Goal: Feedback & Contribution: Leave review/rating

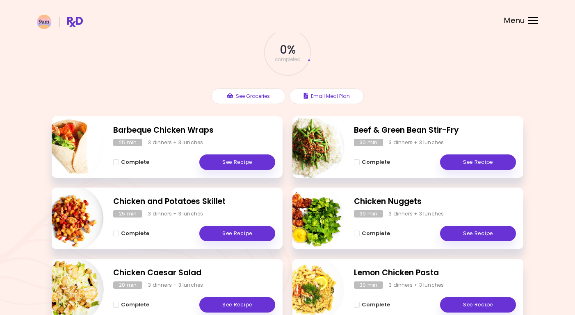
scroll to position [47, 0]
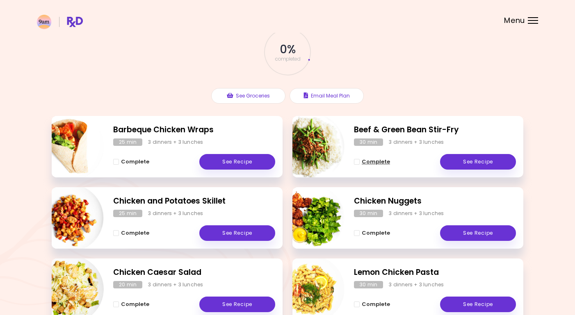
click at [354, 163] on span "Complete - Beef & Green Bean Stir-Fry" at bounding box center [357, 162] width 6 height 6
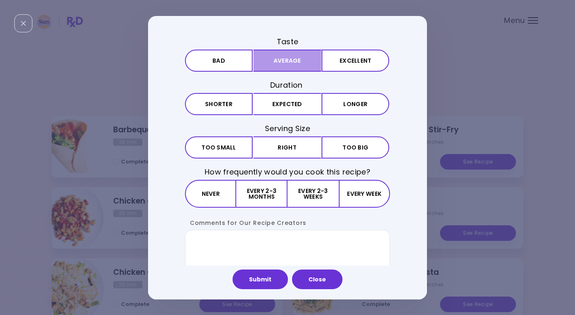
click at [296, 56] on button "Average" at bounding box center [287, 61] width 68 height 22
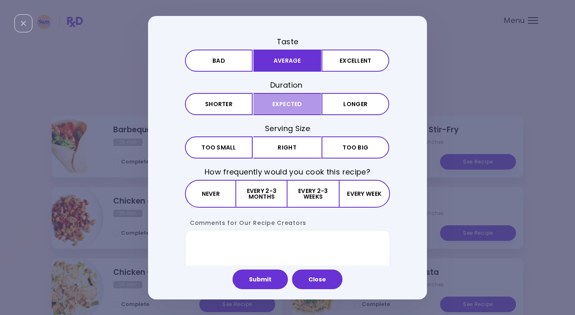
click at [292, 102] on button "Expected" at bounding box center [287, 104] width 68 height 22
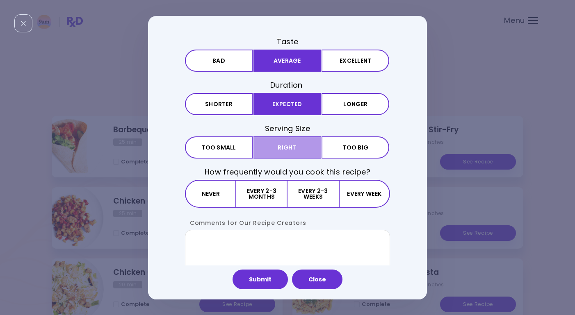
click at [286, 144] on button "Right" at bounding box center [287, 148] width 68 height 22
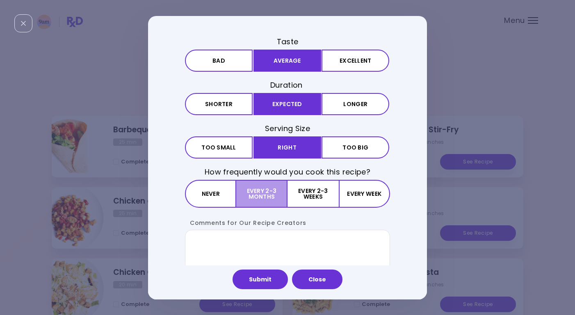
click at [257, 193] on button "Every 2-3 months" at bounding box center [261, 194] width 51 height 28
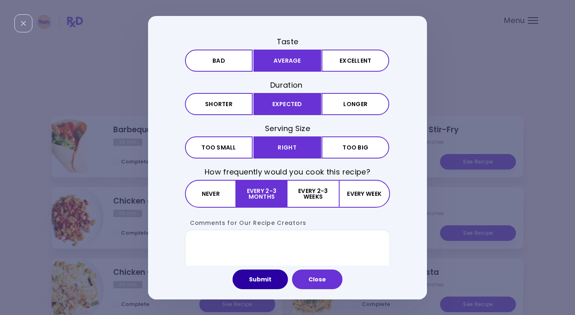
click at [272, 280] on button "Submit" at bounding box center [259, 280] width 55 height 20
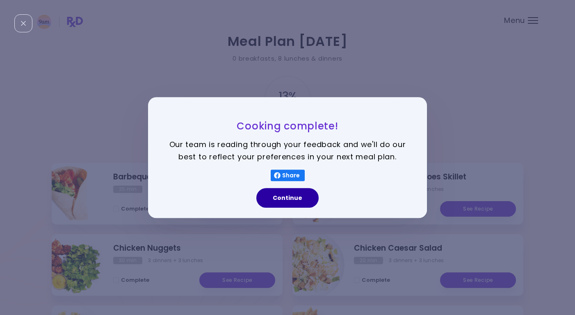
click at [302, 198] on button "Continue" at bounding box center [287, 198] width 62 height 20
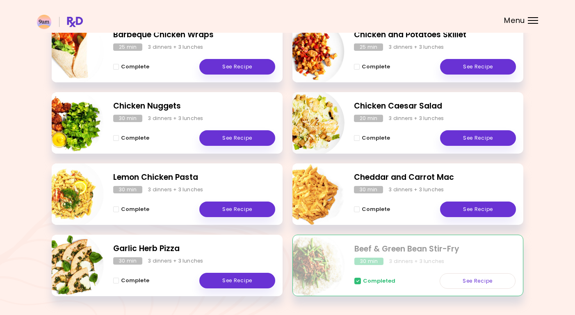
scroll to position [134, 0]
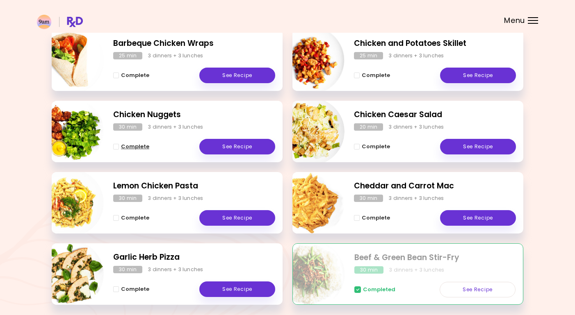
click at [115, 148] on span "Complete - Chicken Nuggets" at bounding box center [116, 147] width 6 height 6
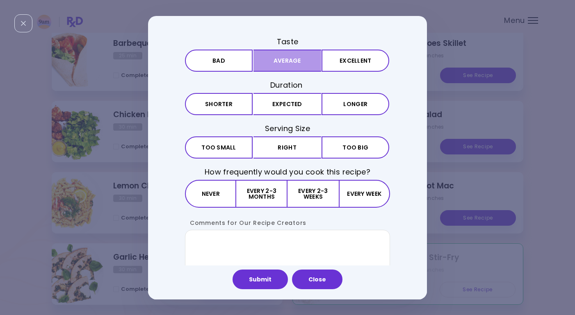
click at [281, 68] on button "Average" at bounding box center [287, 61] width 68 height 22
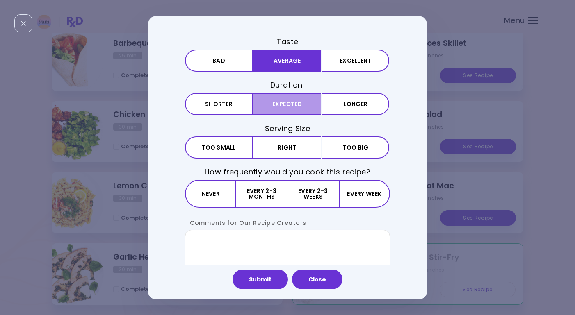
click at [282, 107] on button "Expected" at bounding box center [287, 104] width 68 height 22
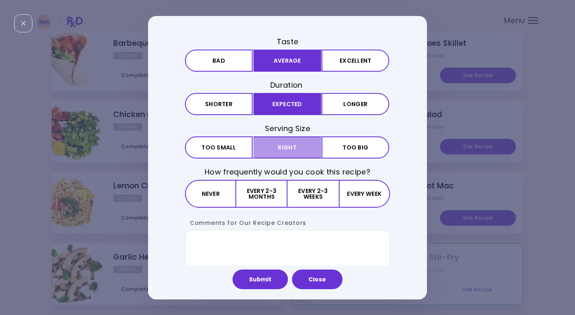
click at [280, 150] on button "Right" at bounding box center [287, 148] width 68 height 22
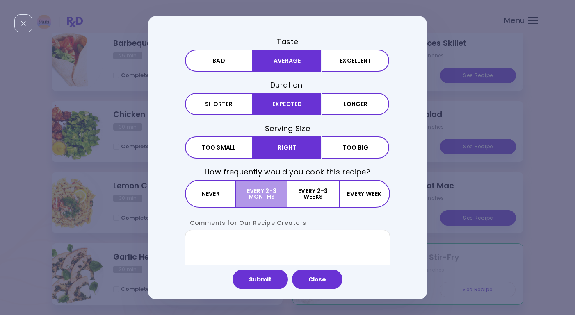
click at [267, 197] on button "Every 2-3 months" at bounding box center [261, 194] width 51 height 28
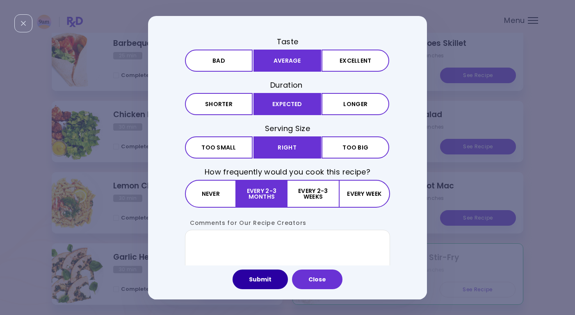
click at [264, 284] on button "Submit" at bounding box center [259, 280] width 55 height 20
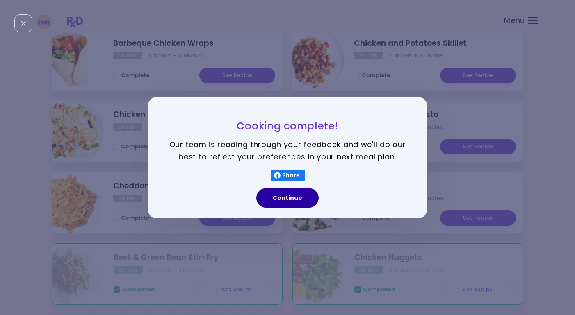
click at [305, 195] on button "Continue" at bounding box center [287, 198] width 62 height 20
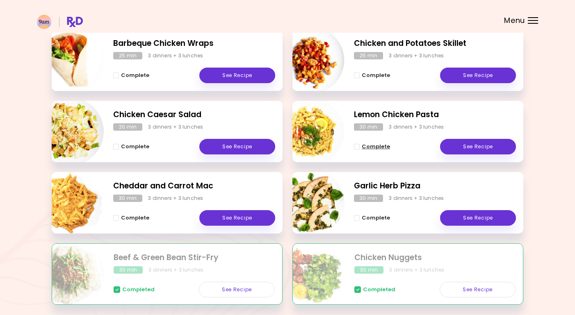
click at [357, 145] on span "Complete - Lemon Chicken Pasta" at bounding box center [357, 147] width 6 height 6
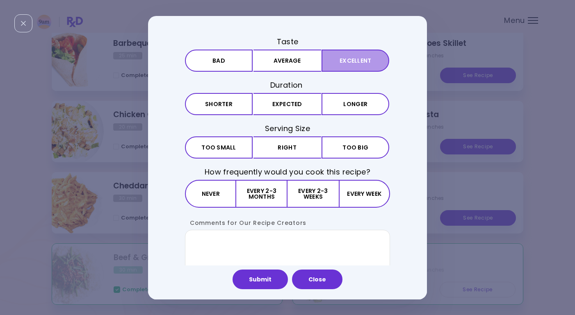
click at [359, 65] on button "Excellent" at bounding box center [355, 61] width 68 height 22
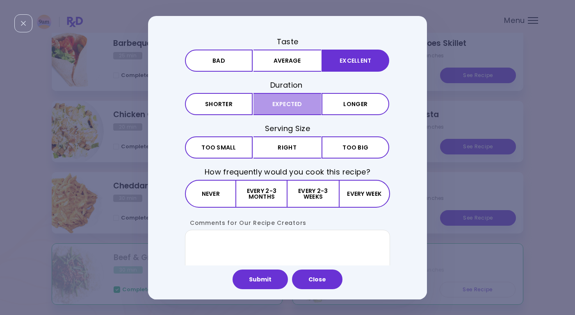
click at [305, 103] on button "Expected" at bounding box center [287, 104] width 68 height 22
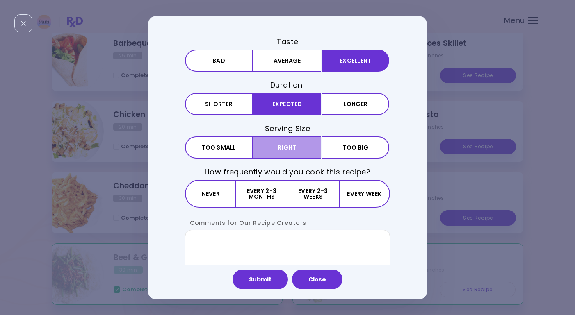
click at [294, 150] on button "Right" at bounding box center [287, 148] width 68 height 22
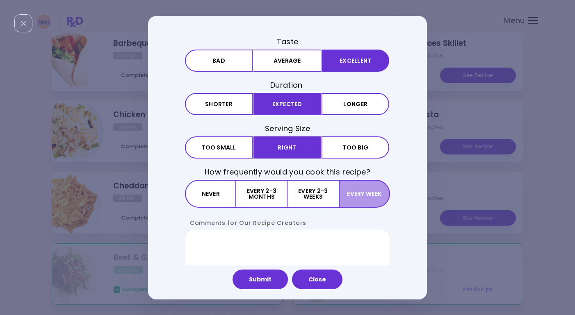
click at [353, 189] on button "Every week" at bounding box center [364, 194] width 51 height 28
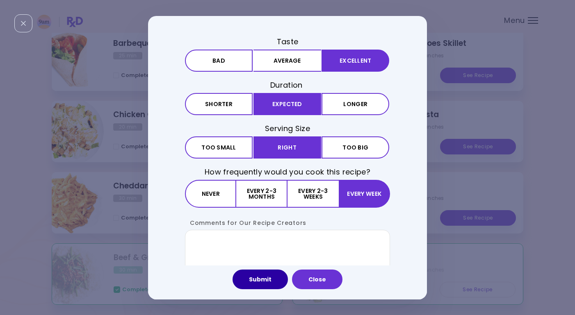
click at [276, 280] on button "Submit" at bounding box center [259, 280] width 55 height 20
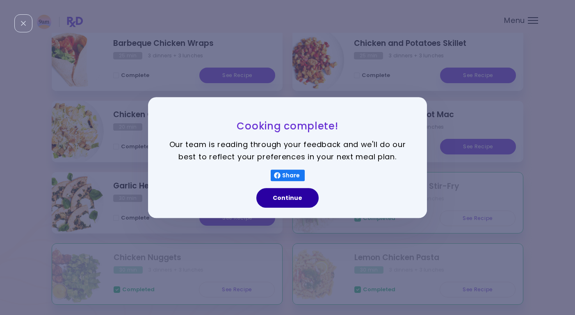
click at [285, 204] on button "Continue" at bounding box center [287, 198] width 62 height 20
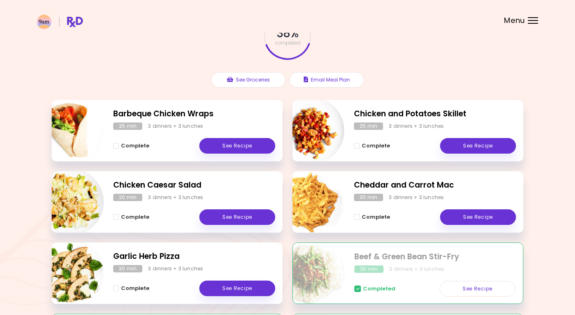
scroll to position [59, 0]
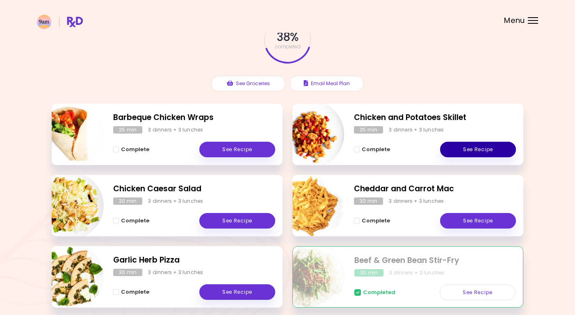
click at [475, 150] on link "See Recipe" at bounding box center [478, 150] width 76 height 16
